Goal: Check status: Check status

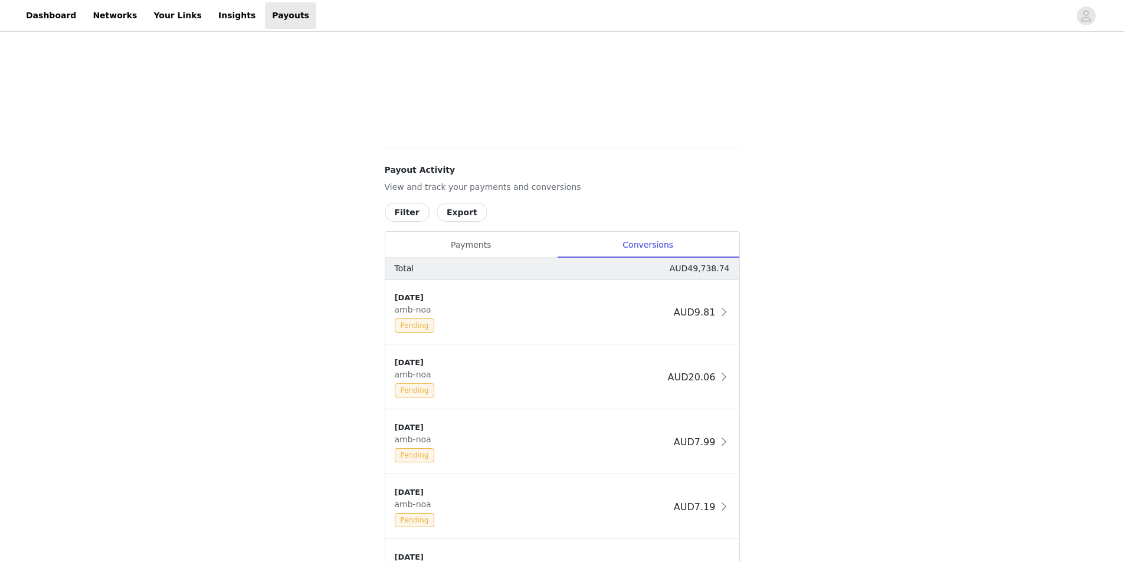
scroll to position [69, 0]
click at [408, 216] on button "Filter" at bounding box center [407, 212] width 45 height 19
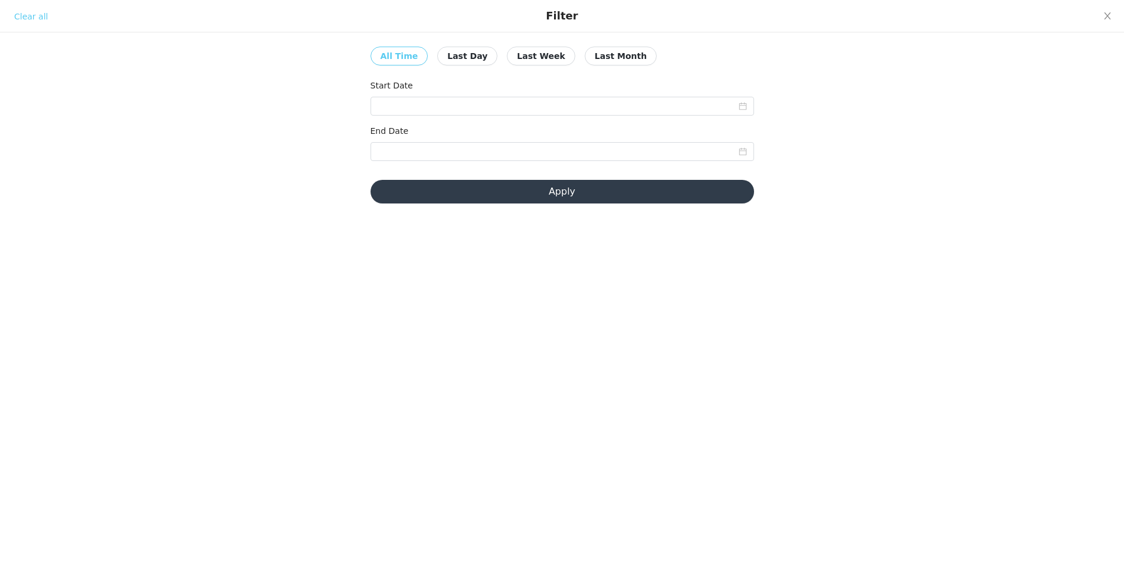
scroll to position [0, 0]
click at [446, 98] on input at bounding box center [563, 106] width 384 height 19
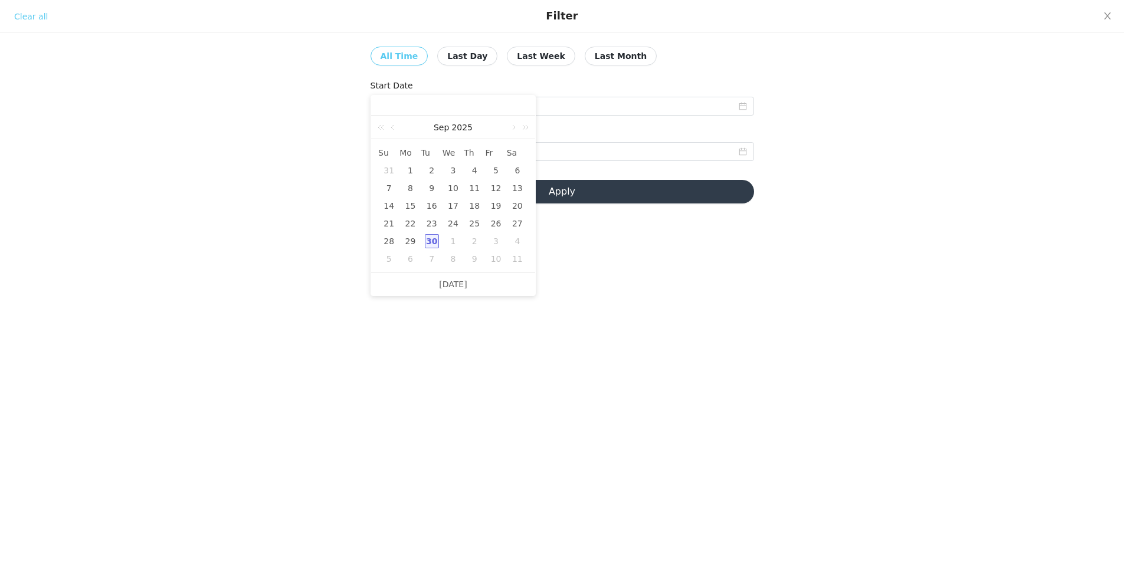
click at [407, 169] on div "1" at bounding box center [410, 170] width 14 height 14
type input "[DATE]"
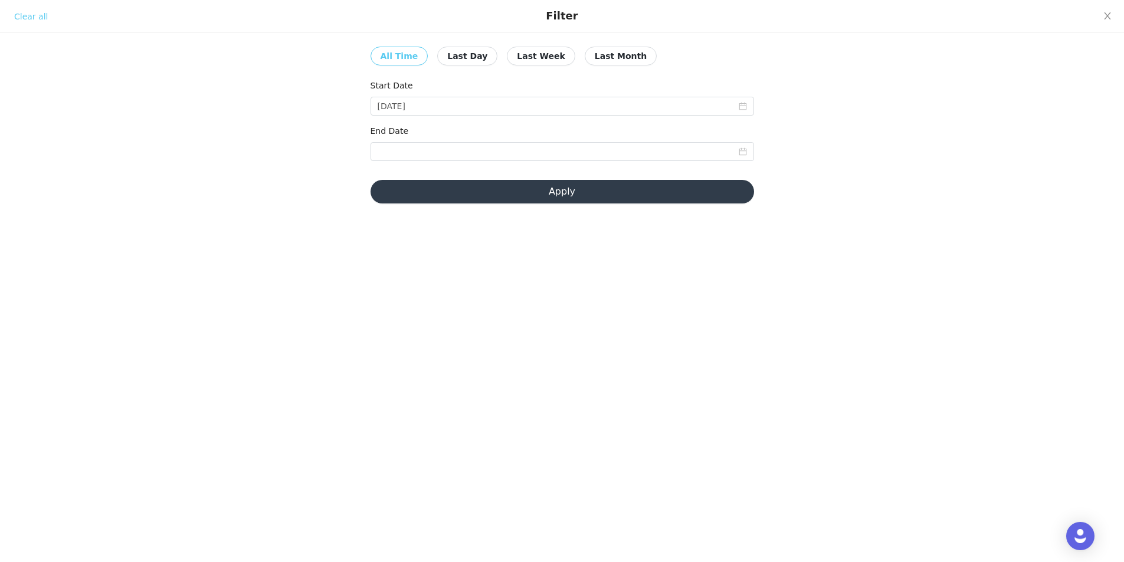
click at [538, 195] on button "Apply" at bounding box center [563, 192] width 384 height 24
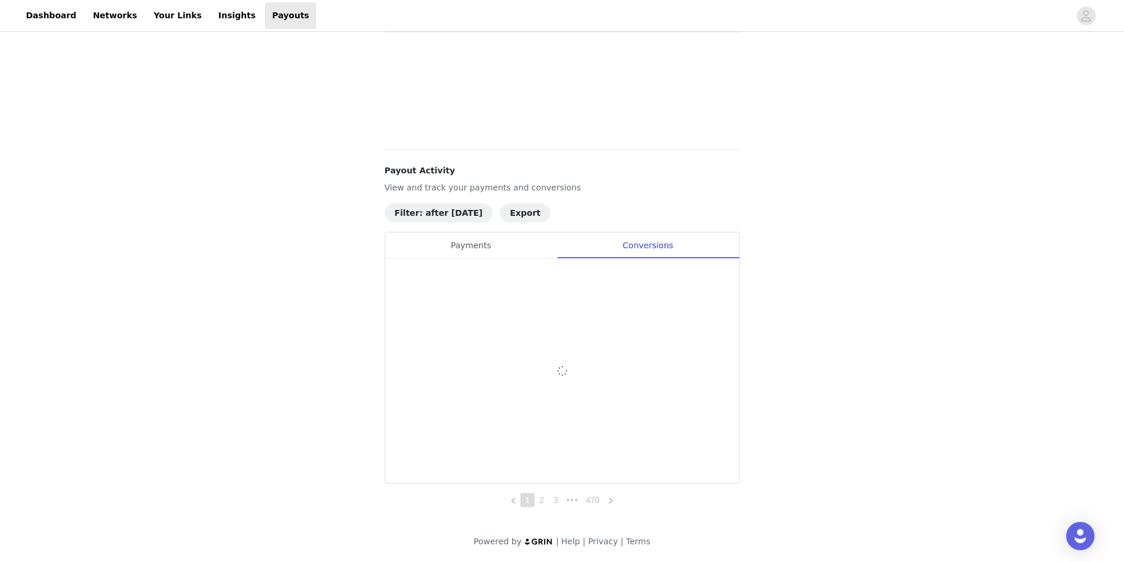
click at [471, 247] on div "Payments" at bounding box center [471, 245] width 172 height 27
click at [631, 237] on div "Conversions" at bounding box center [648, 245] width 182 height 27
click at [440, 191] on p "View and track your payments and conversions" at bounding box center [562, 188] width 355 height 12
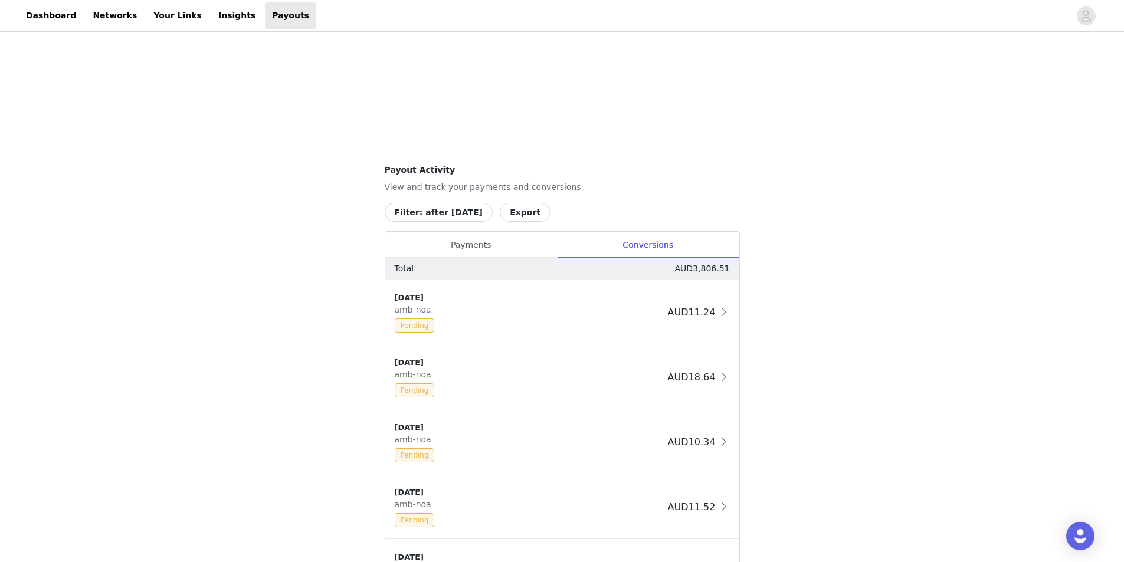
click at [441, 213] on button "Filter: after [DATE]" at bounding box center [439, 212] width 109 height 19
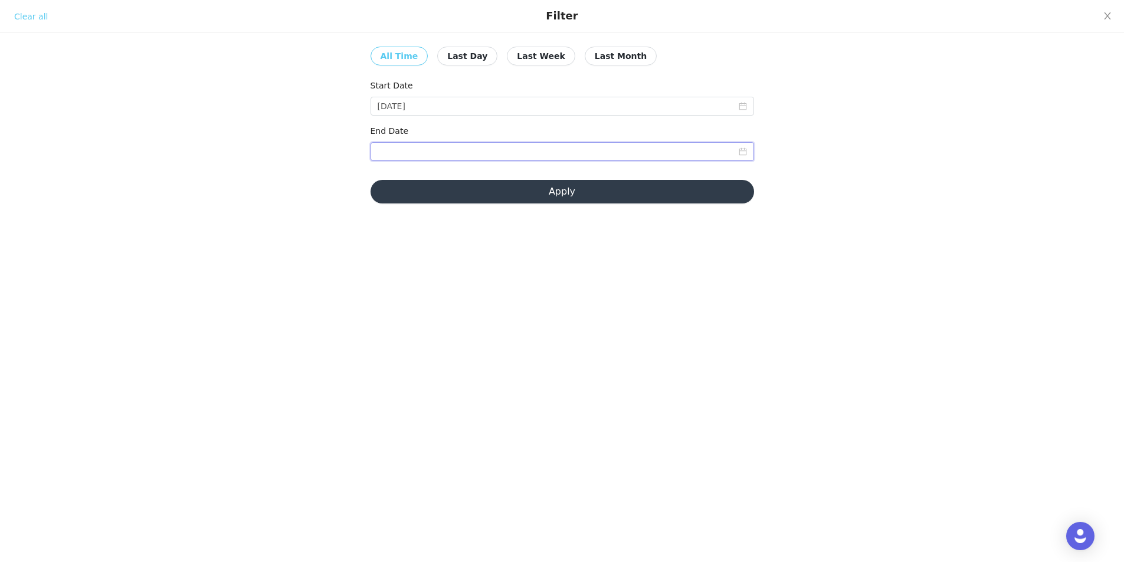
click at [488, 155] on input at bounding box center [563, 151] width 384 height 19
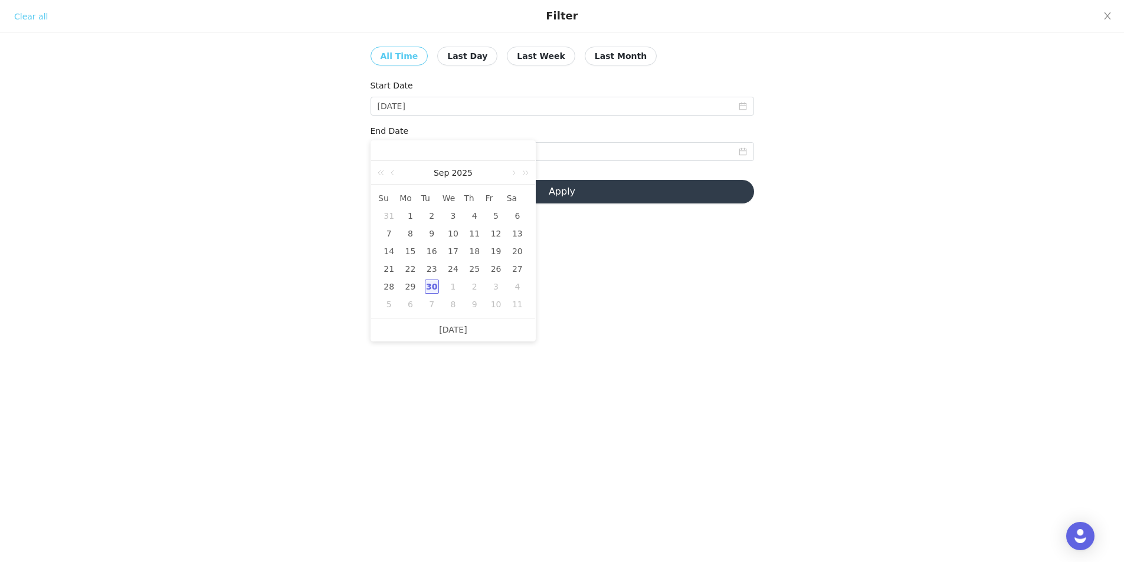
click at [433, 287] on div "30" at bounding box center [432, 287] width 14 height 14
type input "[DATE]"
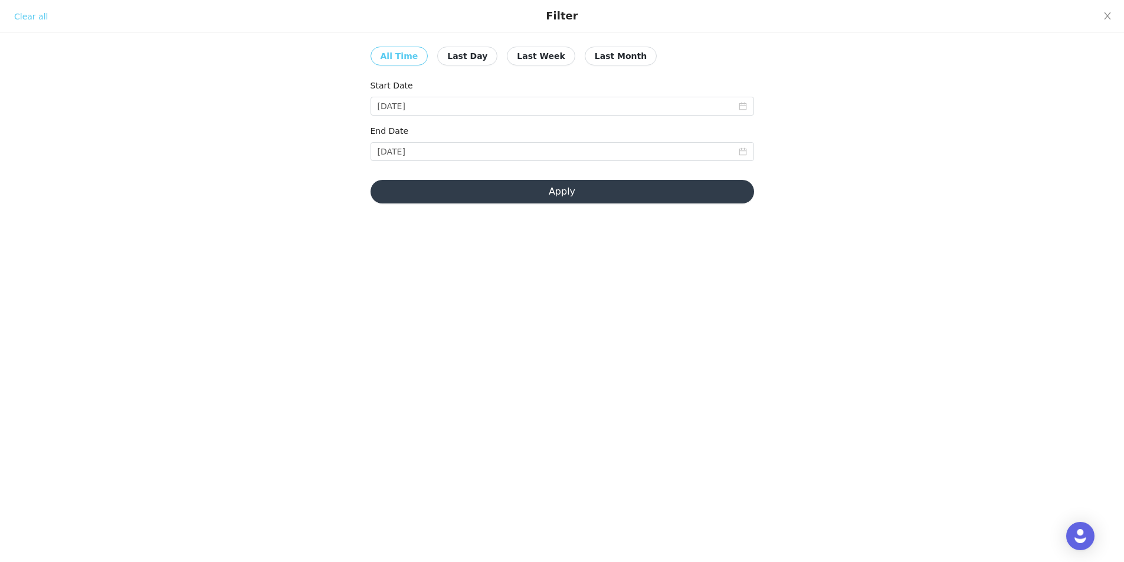
click at [576, 197] on button "Apply" at bounding box center [563, 192] width 384 height 24
